Goal: Task Accomplishment & Management: Manage account settings

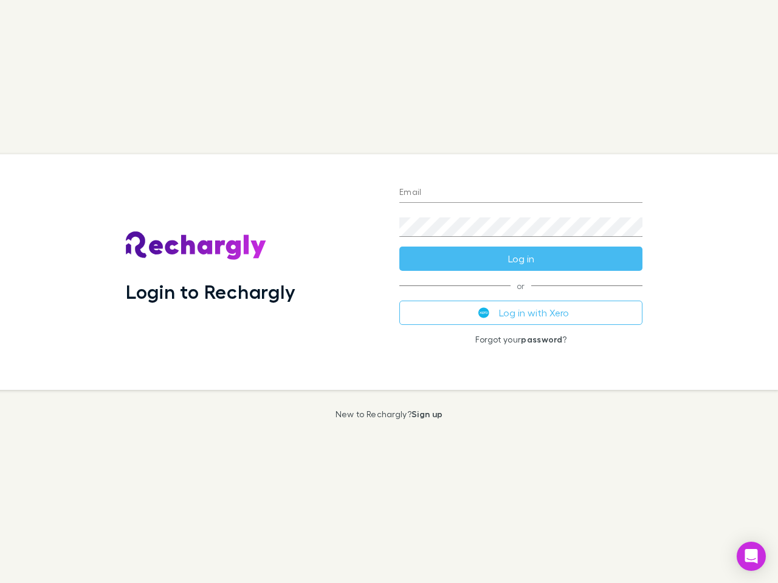
click at [389, 292] on div "Login to Rechargly" at bounding box center [252, 272] width 273 height 236
click at [521, 193] on input "Email" at bounding box center [520, 193] width 243 height 19
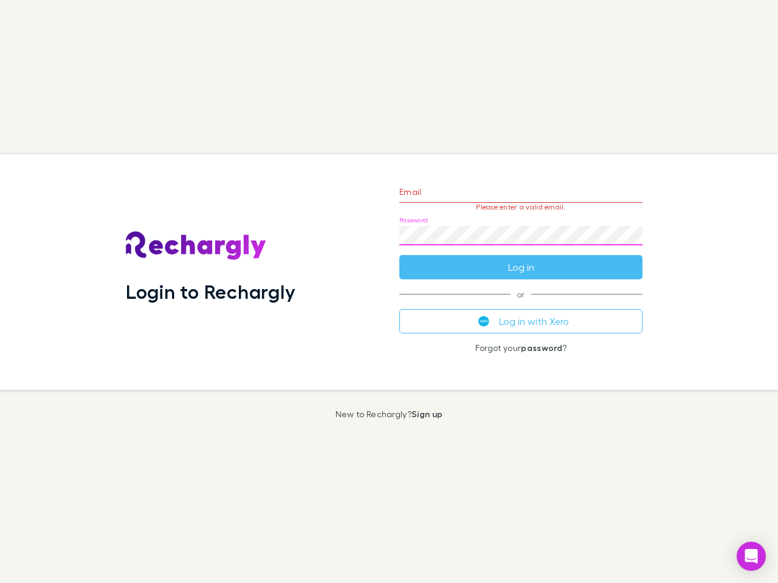
click at [521, 259] on form "Email Please enter a valid email. Password Log in" at bounding box center [520, 227] width 243 height 106
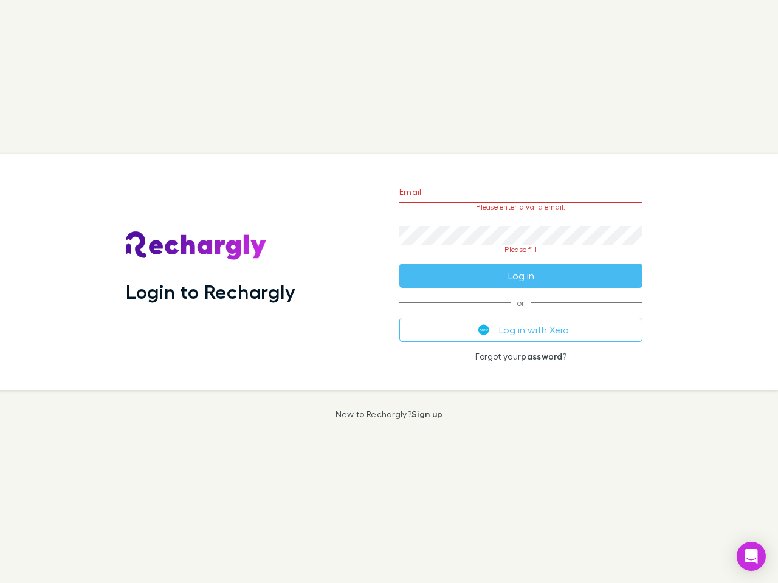
click at [521, 313] on div "Email Please enter a valid email. Password Please fill Log in or Log in with Xe…" at bounding box center [521, 272] width 263 height 236
click at [751, 557] on icon "Open Intercom Messenger" at bounding box center [751, 556] width 13 height 15
